Goal: Information Seeking & Learning: Find specific fact

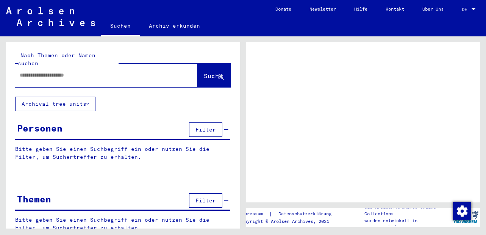
click at [107, 71] on input "text" at bounding box center [99, 75] width 159 height 8
type input "*****"
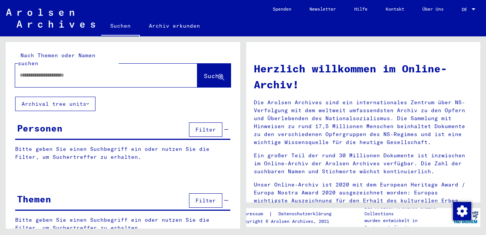
click at [97, 72] on div at bounding box center [94, 75] width 159 height 17
click at [95, 71] on input "text" at bounding box center [97, 75] width 155 height 8
type input "******"
click at [204, 72] on span "Suche" at bounding box center [213, 76] width 19 height 8
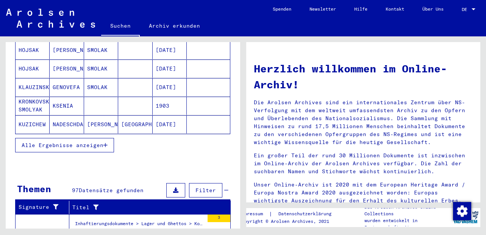
scroll to position [136, 0]
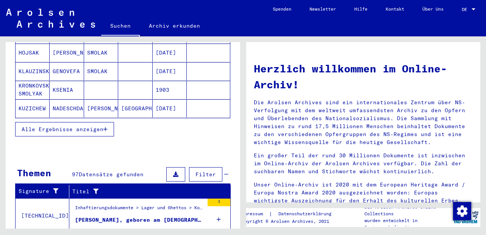
click at [103, 126] on span "Alle Ergebnisse anzeigen" at bounding box center [63, 129] width 82 height 7
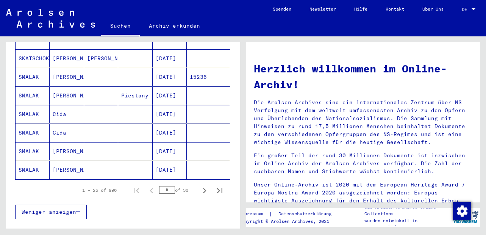
scroll to position [454, 0]
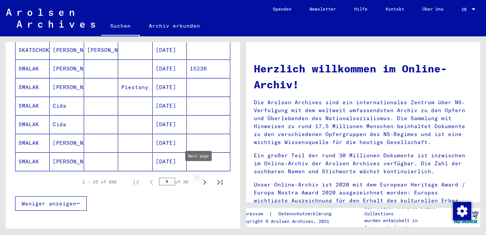
click at [199, 177] on icon "Next page" at bounding box center [204, 182] width 11 height 11
type input "*"
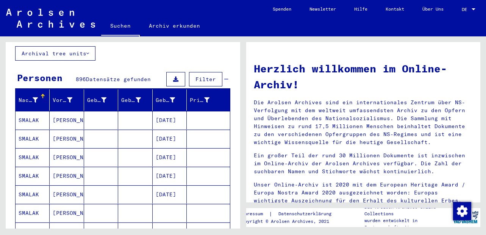
scroll to position [45, 0]
